Goal: Task Accomplishment & Management: Complete application form

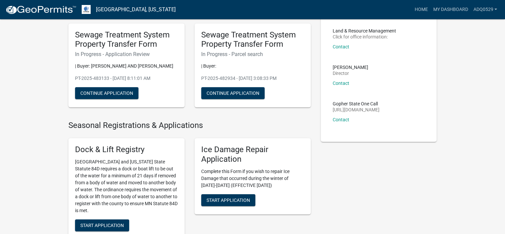
scroll to position [33, 0]
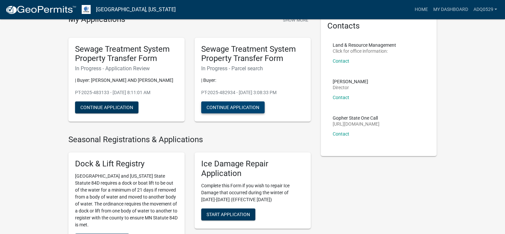
click at [228, 104] on button "Continue Application" at bounding box center [232, 108] width 63 height 12
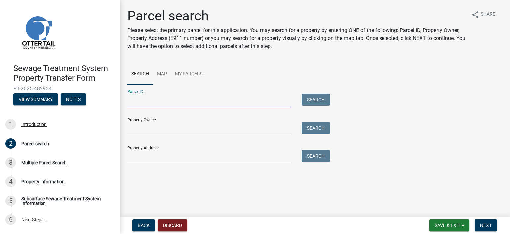
click at [201, 102] on input "Parcel ID:" at bounding box center [209, 101] width 164 height 14
paste input "Residential Unit 4 and Storage Unit 4G, [GEOGRAPHIC_DATA] Interest Community Nu…"
type input "Residential Unit 4 and Storage Unit 4G, [GEOGRAPHIC_DATA] Interest Community Nu…"
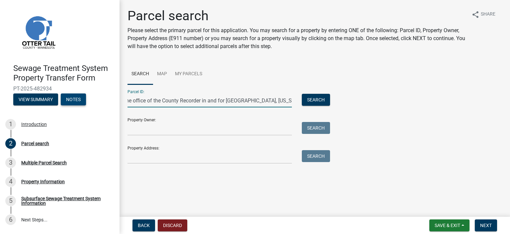
scroll to position [0, 212]
drag, startPoint x: 291, startPoint y: 99, endPoint x: 78, endPoint y: 105, distance: 213.2
click at [78, 105] on div "Sewage Treatment System Property Transfer Form PT-2025-482934 View Summary Note…" at bounding box center [255, 117] width 510 height 234
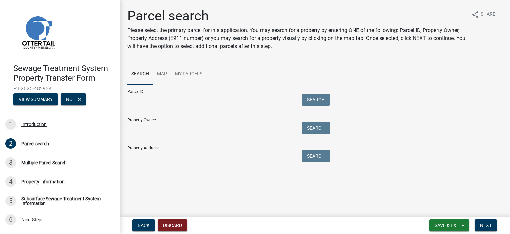
click at [131, 102] on input "Parcel ID:" at bounding box center [209, 101] width 164 height 14
paste input "20.000.99.0296.000 SPLIT"
drag, startPoint x: 192, startPoint y: 101, endPoint x: 177, endPoint y: 101, distance: 14.9
click at [177, 101] on input "20.000.99.0296.000 SPLIT" at bounding box center [209, 101] width 164 height 14
type input "20.000.99.0296.000"
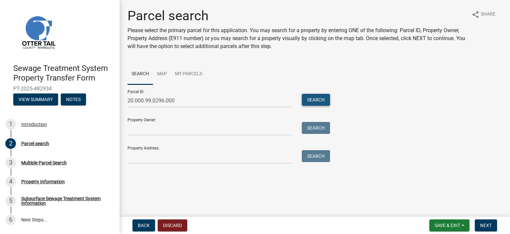
click at [308, 95] on button "Search" at bounding box center [316, 100] width 28 height 12
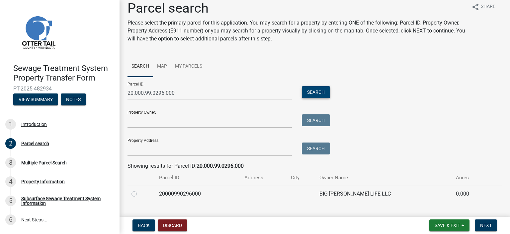
scroll to position [21, 0]
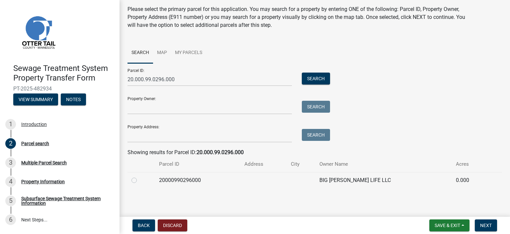
click at [139, 177] on label at bounding box center [139, 177] width 0 height 0
click at [139, 180] on input "radio" at bounding box center [141, 179] width 4 height 4
radio input "true"
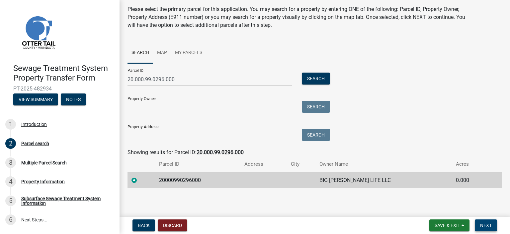
click at [486, 220] on button "Next" at bounding box center [486, 226] width 22 height 12
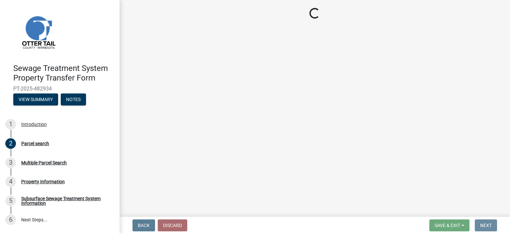
scroll to position [0, 0]
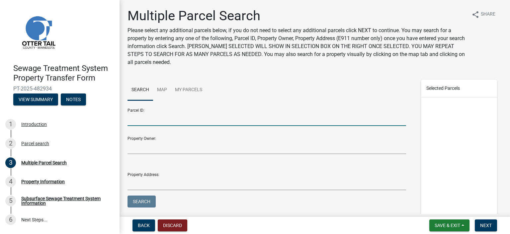
click at [138, 118] on input "Parcel ID:" at bounding box center [266, 120] width 278 height 14
click at [150, 121] on input "Parcel ID:" at bounding box center [266, 120] width 278 height 14
paste input "20.000.99.0297.000 SPLIT"
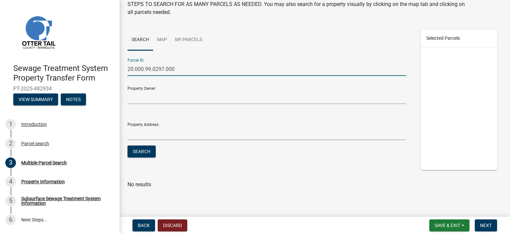
scroll to position [50, 0]
type input "20.000.99.0297.000"
click at [485, 226] on span "Next" at bounding box center [486, 225] width 12 height 5
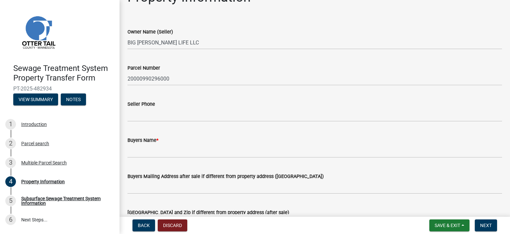
scroll to position [133, 0]
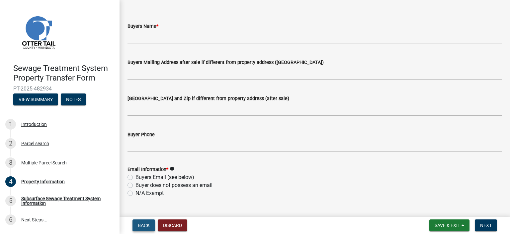
click at [148, 225] on span "Back" at bounding box center [144, 225] width 12 height 5
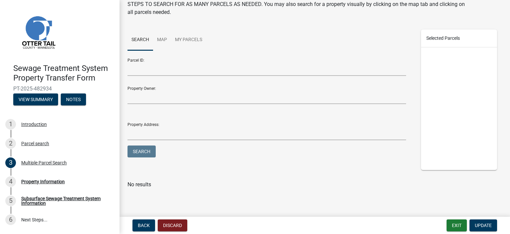
scroll to position [50, 0]
click at [443, 56] on div at bounding box center [459, 108] width 76 height 123
click at [162, 65] on input "Parcel ID:" at bounding box center [266, 69] width 278 height 14
paste input "20.000.99.0297.000 SPLIT"
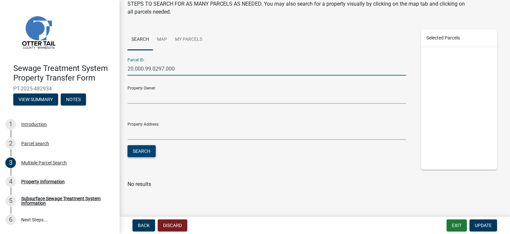
type input "20.000.99.0297.000"
click at [143, 154] on button "Search" at bounding box center [141, 151] width 28 height 12
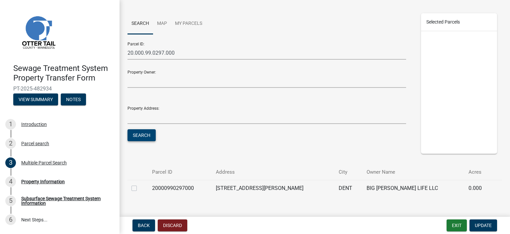
scroll to position [80, 0]
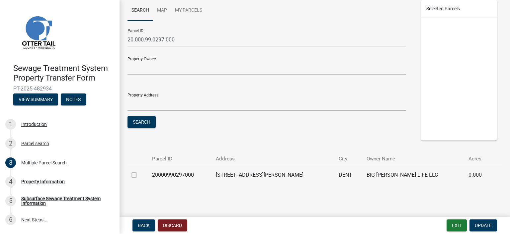
click at [139, 171] on label at bounding box center [139, 171] width 0 height 0
click at [139, 176] on input "checkbox" at bounding box center [141, 173] width 4 height 4
checkbox input "true"
click at [478, 224] on span "Update" at bounding box center [483, 225] width 17 height 5
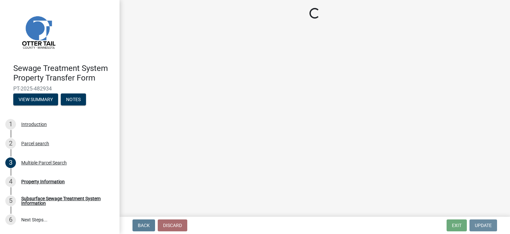
scroll to position [0, 0]
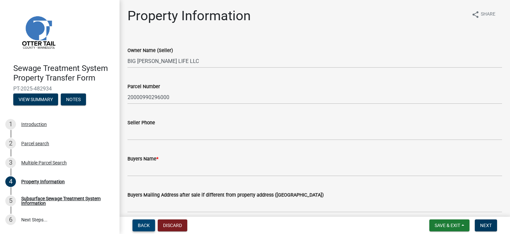
click at [145, 230] on button "Back" at bounding box center [143, 226] width 23 height 12
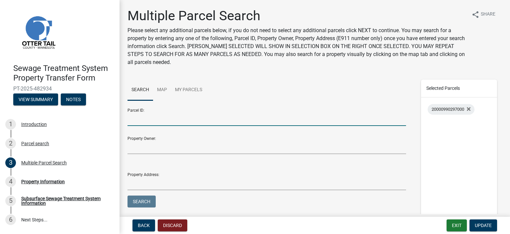
click at [153, 121] on input "Parcel ID:" at bounding box center [266, 120] width 278 height 14
paste input "20.000.99.0296.000 SPLIT"
drag, startPoint x: 193, startPoint y: 119, endPoint x: 175, endPoint y: 121, distance: 17.4
click at [175, 121] on input "20.000.99.0296.000 SPLIT" at bounding box center [266, 120] width 278 height 14
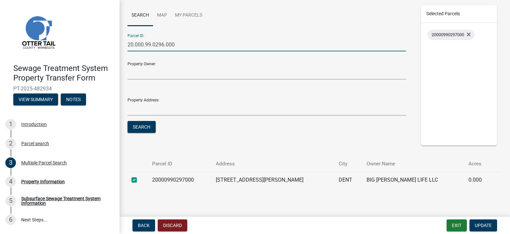
scroll to position [80, 0]
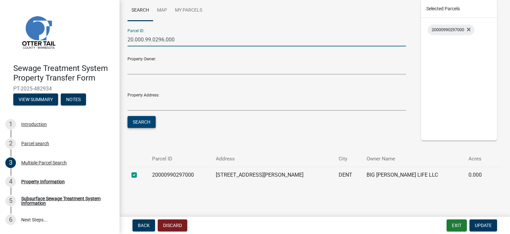
type input "20.000.99.0296.000"
click at [145, 124] on button "Search" at bounding box center [141, 122] width 28 height 12
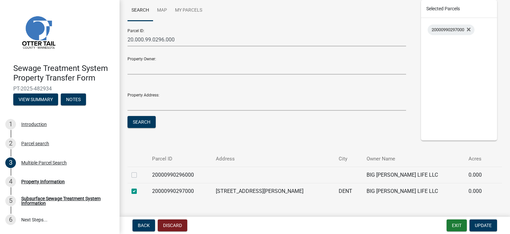
click at [139, 171] on label at bounding box center [139, 171] width 0 height 0
click at [139, 174] on input "checkbox" at bounding box center [141, 173] width 4 height 4
checkbox input "true"
click at [223, 141] on div at bounding box center [314, 146] width 374 height 11
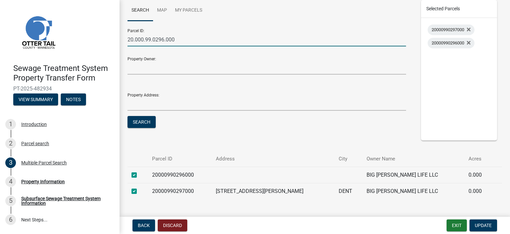
drag, startPoint x: 182, startPoint y: 39, endPoint x: 0, endPoint y: 48, distance: 181.8
click at [0, 48] on div "Sewage Treatment System Property Transfer Form PT-2025-482934 View Summary Note…" at bounding box center [255, 117] width 510 height 234
paste input "18.0099.015 SPLIT"
drag, startPoint x: 190, startPoint y: 41, endPoint x: 177, endPoint y: 41, distance: 13.3
click at [177, 41] on input "20.000.18.0099.015 SPLIT" at bounding box center [266, 40] width 278 height 14
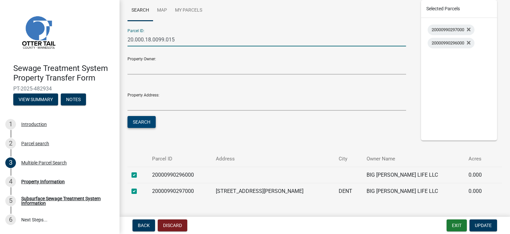
type input "20.000.18.0099.015"
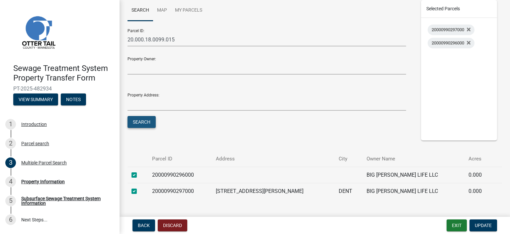
click at [143, 122] on button "Search" at bounding box center [141, 122] width 28 height 12
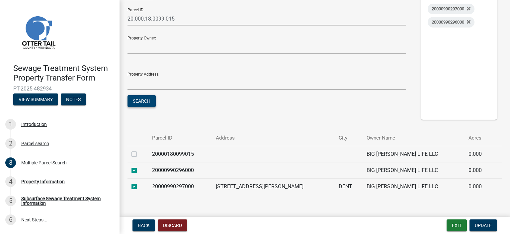
scroll to position [112, 0]
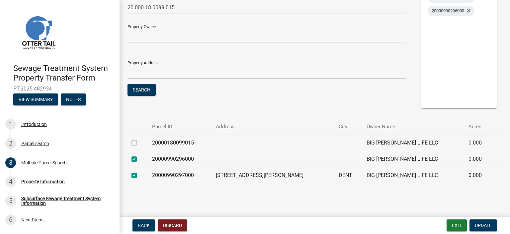
click at [139, 139] on label at bounding box center [139, 139] width 0 height 0
click at [139, 142] on input "checkbox" at bounding box center [141, 141] width 4 height 4
checkbox input "true"
click at [478, 221] on button "Update" at bounding box center [483, 226] width 28 height 12
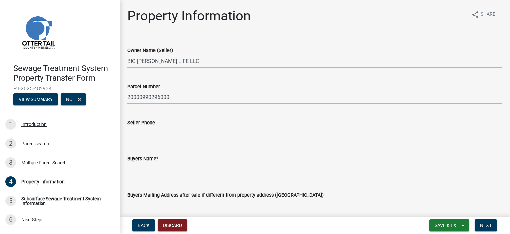
click at [163, 171] on input "Buyers Name *" at bounding box center [314, 170] width 374 height 14
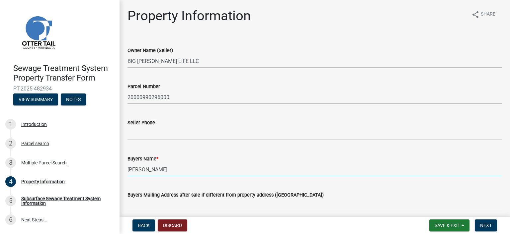
type input "[PERSON_NAME]"
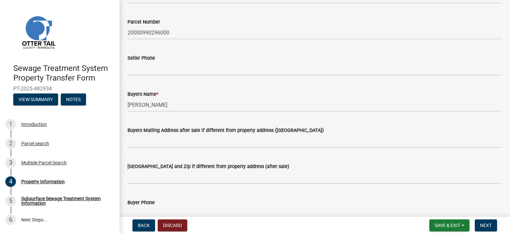
scroll to position [66, 0]
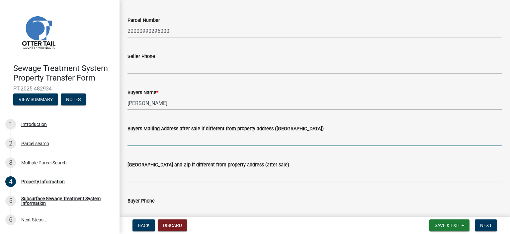
click at [138, 143] on input "Buyers Mailing Address after sale if different from property address ([GEOGRAPH…" at bounding box center [314, 140] width 374 height 14
type input "[STREET_ADDRESS][PERSON_NAME]"
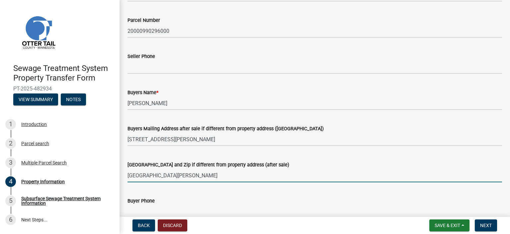
type input "[GEOGRAPHIC_DATA][PERSON_NAME]"
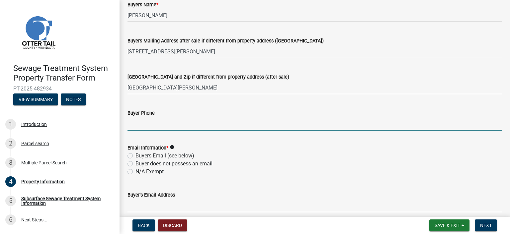
scroll to position [170, 0]
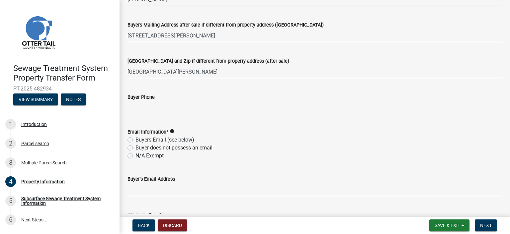
click at [152, 140] on label "Buyers Email (see below)" at bounding box center [164, 140] width 59 height 8
click at [140, 140] on input "Buyers Email (see below)" at bounding box center [137, 138] width 4 height 4
radio input "true"
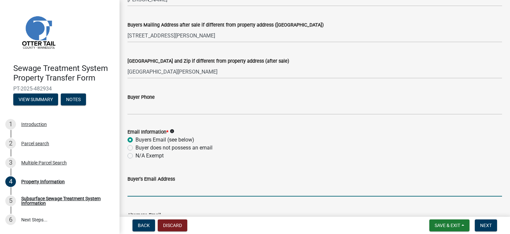
click at [149, 190] on input "Buyer's Email Address" at bounding box center [314, 190] width 374 height 14
paste input "[EMAIL_ADDRESS][DOMAIN_NAME]"
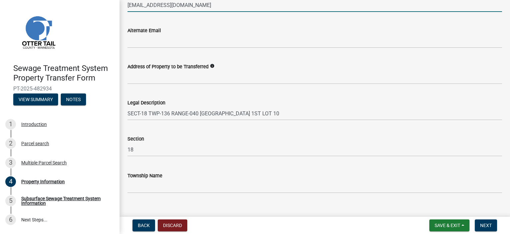
scroll to position [365, 0]
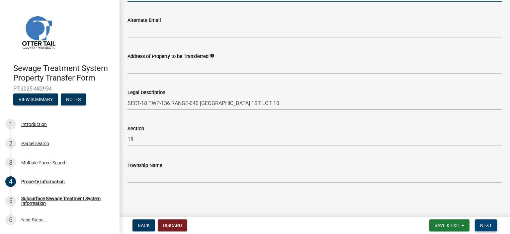
type input "[EMAIL_ADDRESS][DOMAIN_NAME]"
click at [481, 223] on span "Next" at bounding box center [486, 225] width 12 height 5
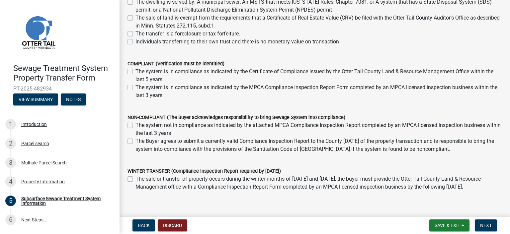
scroll to position [133, 0]
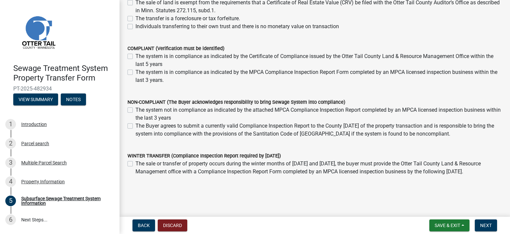
click at [135, 125] on label "The Buyer agrees to submit a currently valid Compliance Inspection Report to th…" at bounding box center [318, 130] width 366 height 16
click at [135, 125] on input "The Buyer agrees to submit a currently valid Compliance Inspection Report to th…" at bounding box center [137, 124] width 4 height 4
checkbox input "true"
checkbox input "false"
checkbox input "true"
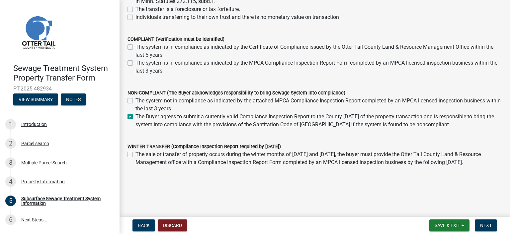
scroll to position [147, 0]
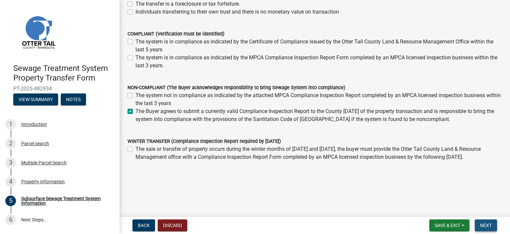
click at [486, 221] on button "Next" at bounding box center [486, 226] width 22 height 12
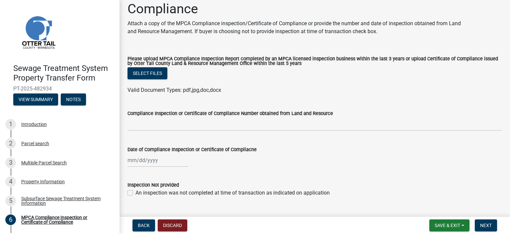
scroll to position [33, 0]
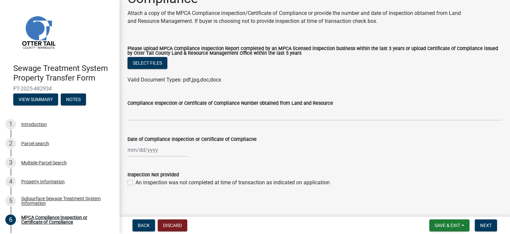
click at [135, 182] on label "An inspection was not completed at time of transaction as indicated on applicat…" at bounding box center [232, 183] width 194 height 8
click at [135, 182] on input "An inspection was not completed at time of transaction as indicated on applicat…" at bounding box center [137, 181] width 4 height 4
checkbox input "true"
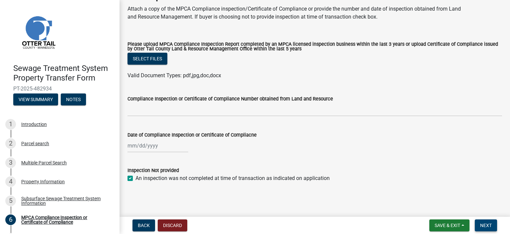
click at [485, 224] on span "Next" at bounding box center [486, 225] width 12 height 5
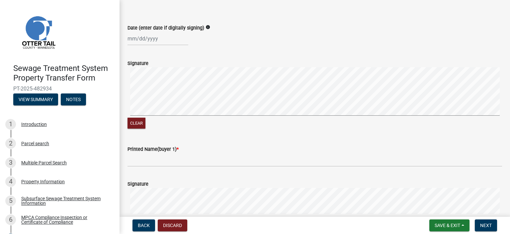
scroll to position [66, 0]
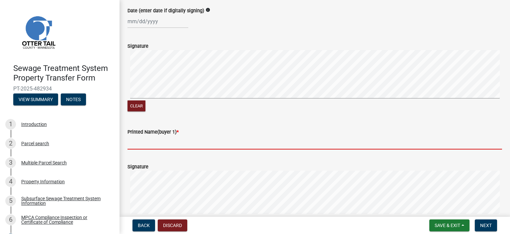
click at [163, 150] on input "Printed Name(buyer 1) *" at bounding box center [314, 143] width 374 height 14
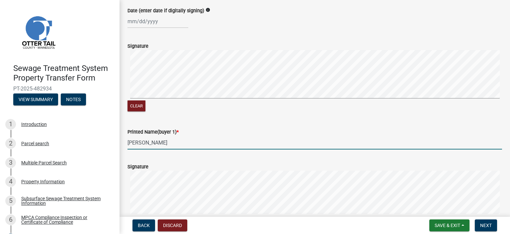
type input "[PERSON_NAME]"
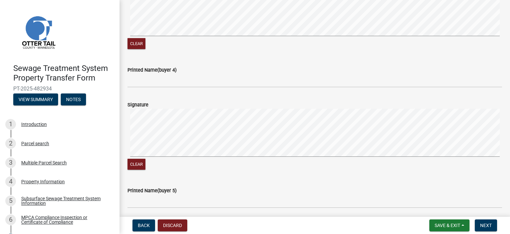
scroll to position [625, 0]
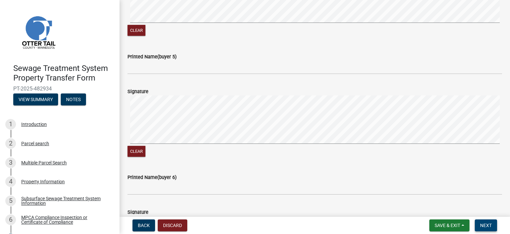
click at [482, 223] on span "Next" at bounding box center [486, 225] width 12 height 5
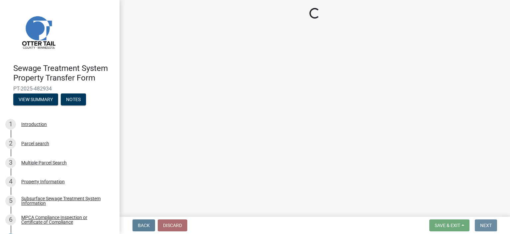
scroll to position [0, 0]
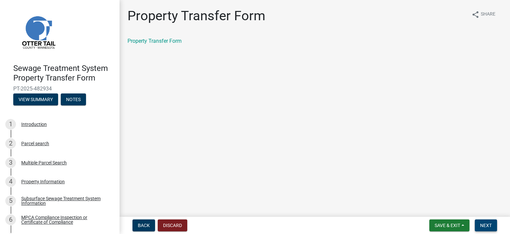
click at [480, 225] on span "Next" at bounding box center [486, 225] width 12 height 5
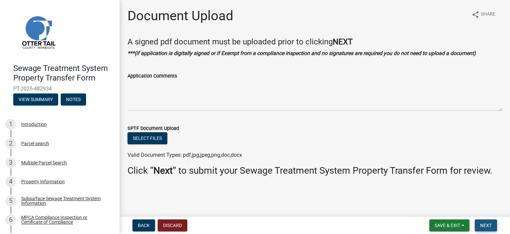
click at [485, 226] on span "Next" at bounding box center [486, 225] width 12 height 5
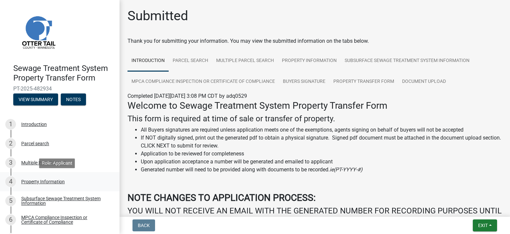
click at [52, 182] on div "Property Information" at bounding box center [42, 182] width 43 height 5
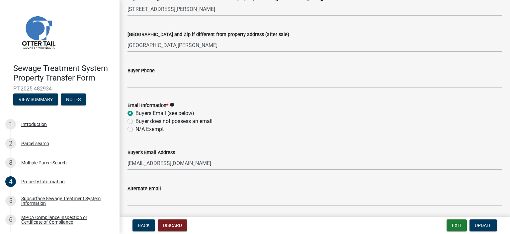
scroll to position [199, 0]
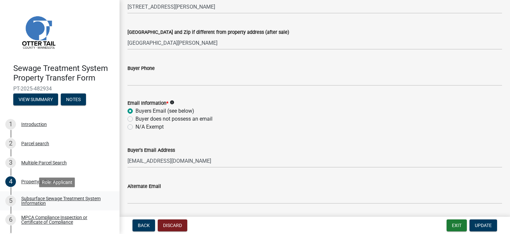
click at [54, 197] on div "Subsurface Sewage Treatment System Information" at bounding box center [65, 200] width 88 height 9
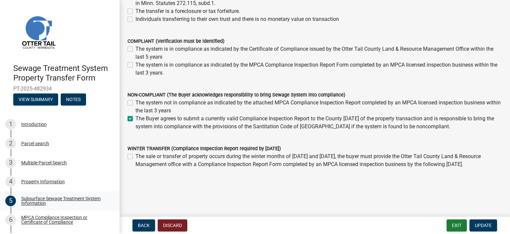
scroll to position [147, 0]
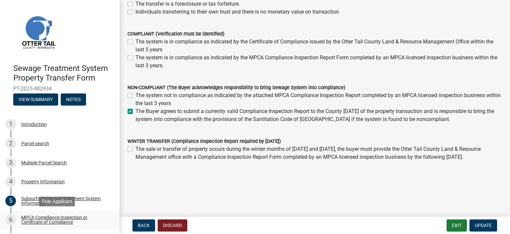
click at [72, 216] on div "MPCA Compliance Inspection or Certificate of Compliance" at bounding box center [65, 219] width 88 height 9
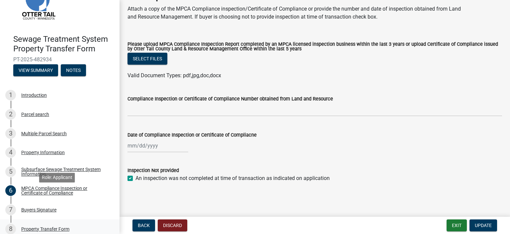
scroll to position [74, 0]
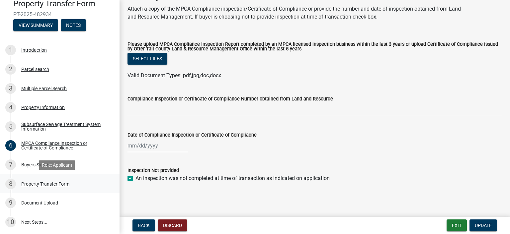
click at [53, 182] on div "Property Transfer Form" at bounding box center [45, 184] width 48 height 5
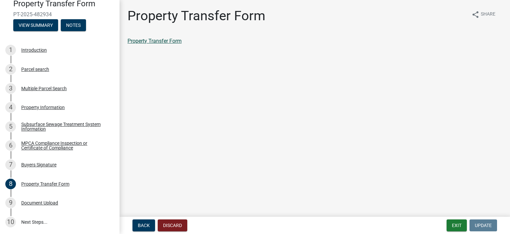
click at [175, 41] on link "Property Transfer Form" at bounding box center [154, 41] width 54 height 6
